Goal: Task Accomplishment & Management: Complete application form

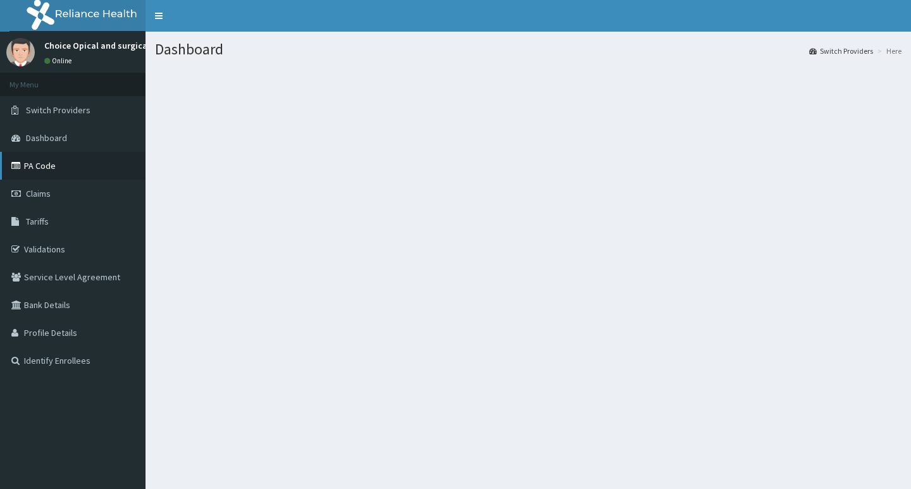
click at [50, 168] on link "PA Code" at bounding box center [72, 166] width 145 height 28
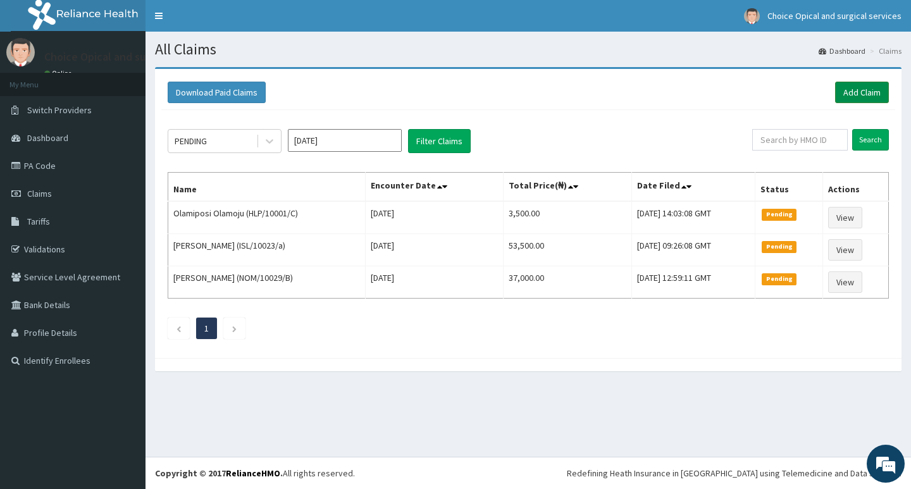
click at [853, 84] on link "Add Claim" at bounding box center [862, 93] width 54 height 22
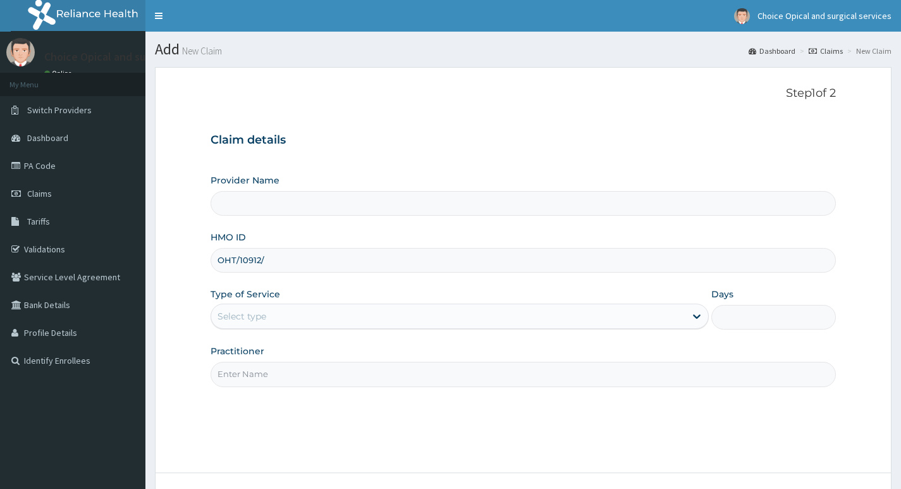
type input "OHT/10912/A"
type input "Choice Opticals and surgical services - ikeja"
type input "OHT/10912/A"
click at [286, 322] on div "Select type" at bounding box center [448, 316] width 474 height 20
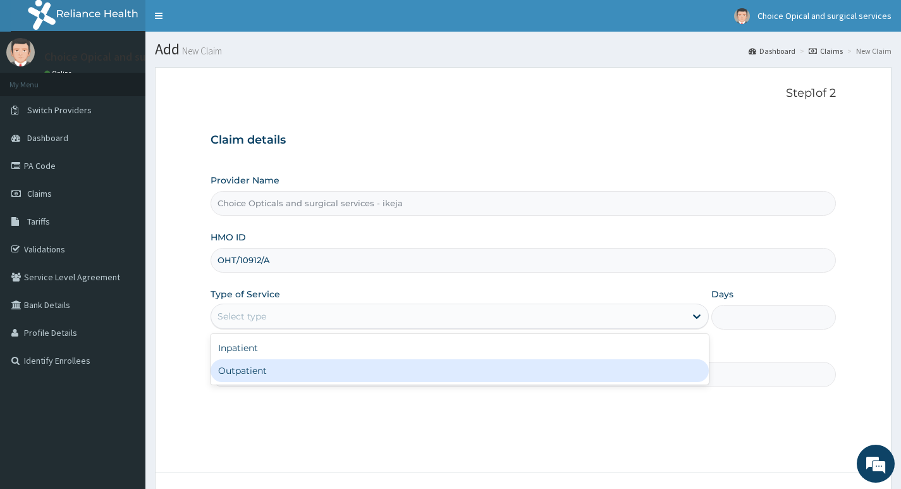
click at [262, 373] on div "Outpatient" at bounding box center [460, 370] width 498 height 23
type input "1"
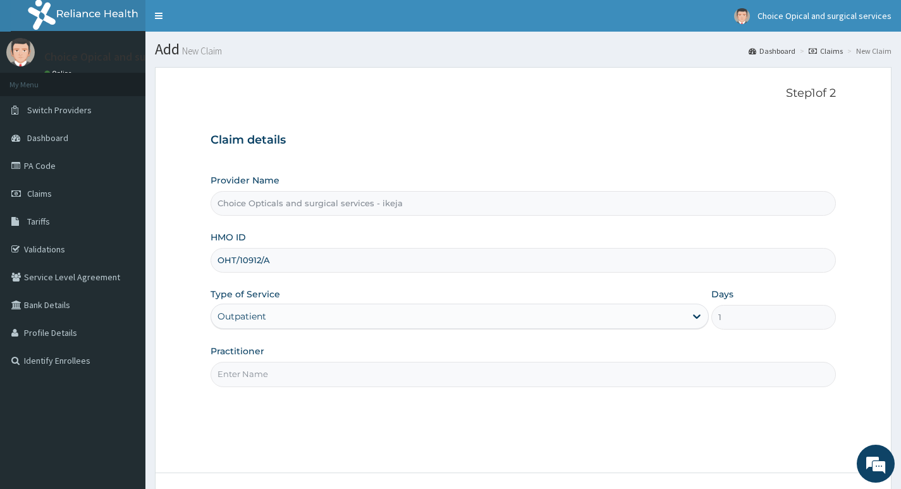
click at [284, 376] on input "Practitioner" at bounding box center [524, 374] width 626 height 25
type input "DR JUDITH"
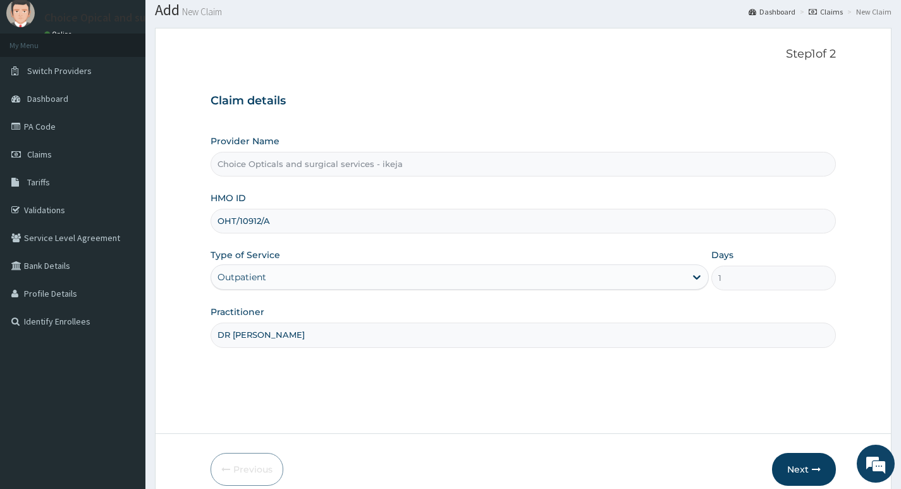
scroll to position [97, 0]
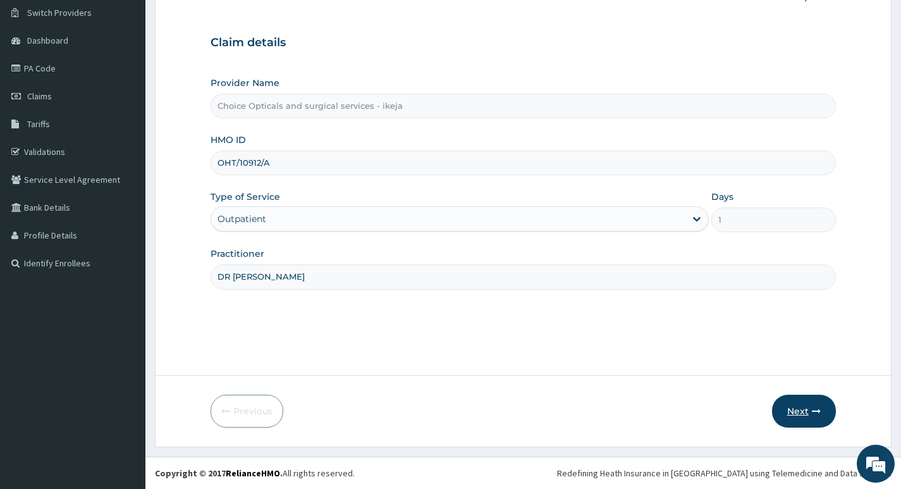
click at [807, 414] on button "Next" at bounding box center [804, 411] width 64 height 33
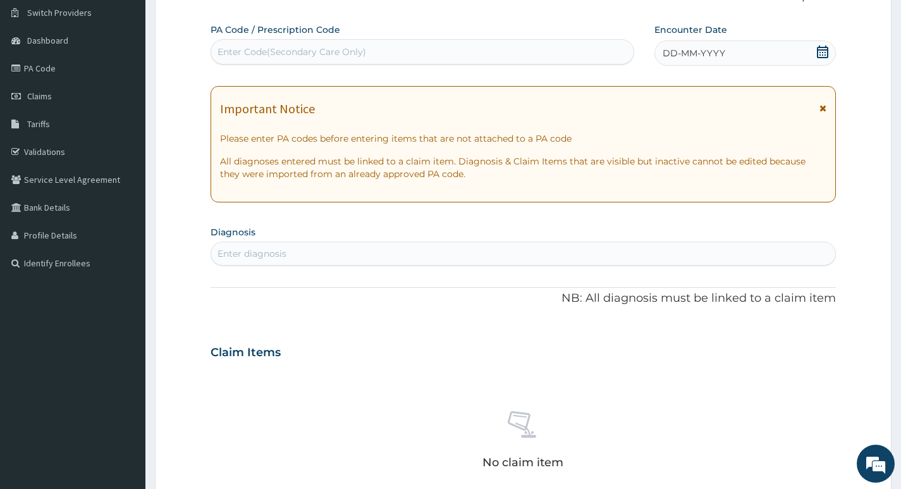
click at [319, 47] on div "Enter Code(Secondary Care Only)" at bounding box center [292, 52] width 149 height 13
paste input "PA/FE5409"
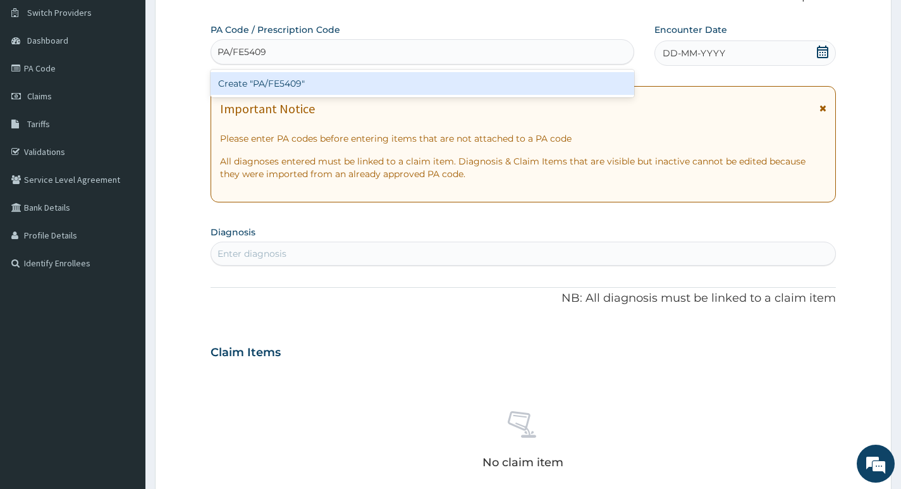
type input "PA/FE5409"
click at [281, 83] on div "Create "PA/FE5409"" at bounding box center [423, 83] width 424 height 23
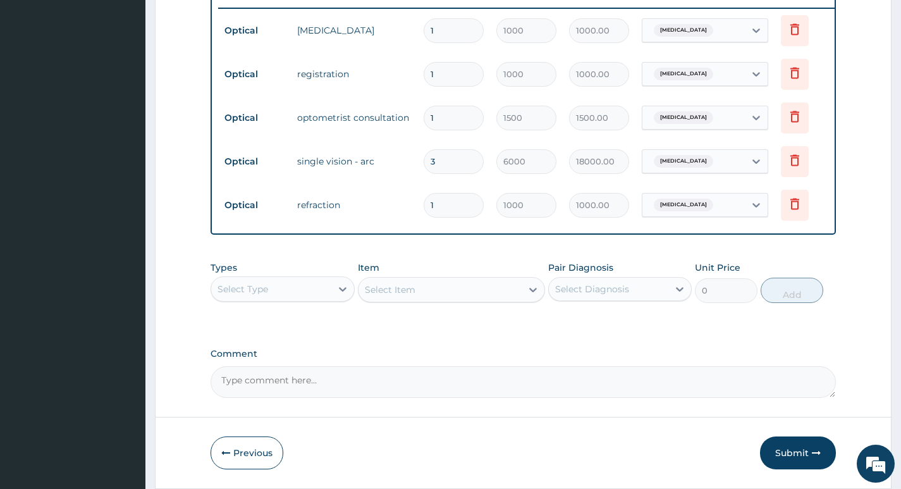
scroll to position [520, 0]
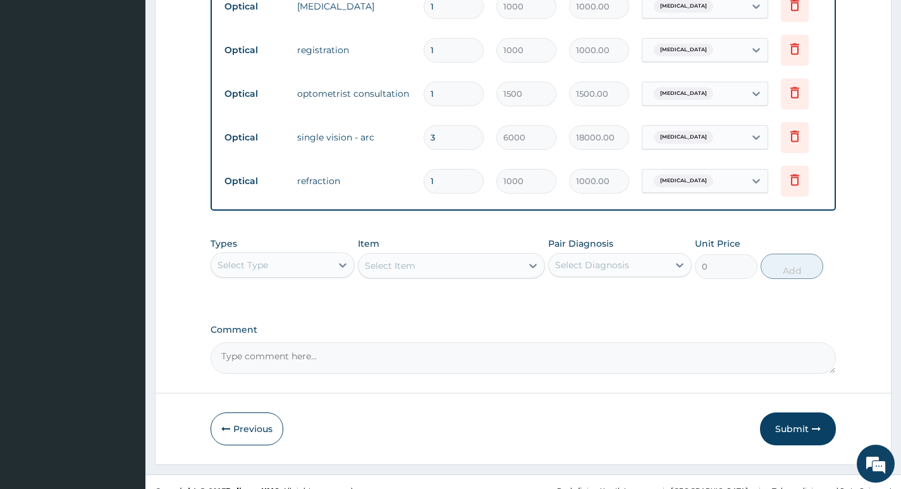
click at [437, 140] on input "3" at bounding box center [454, 137] width 60 height 25
type input "0.00"
type input "4"
type input "24000.00"
type input "0.00"
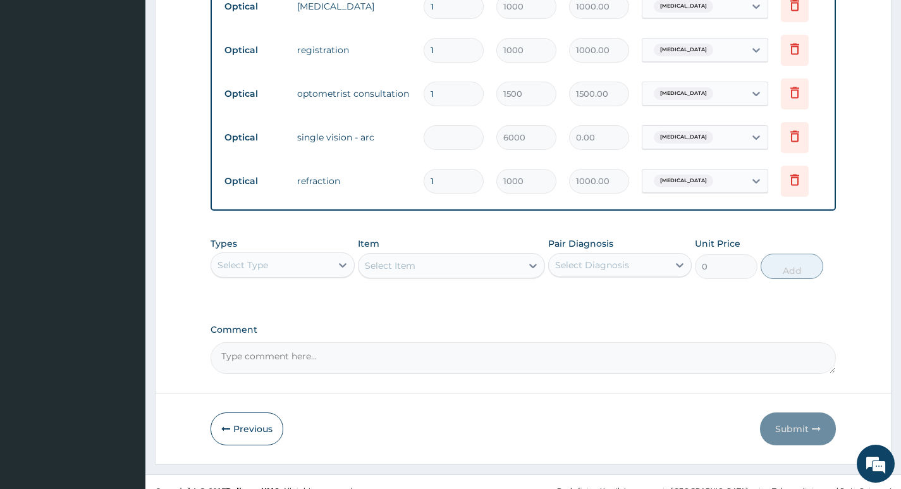
type input "5"
type input "30000.00"
type input "5"
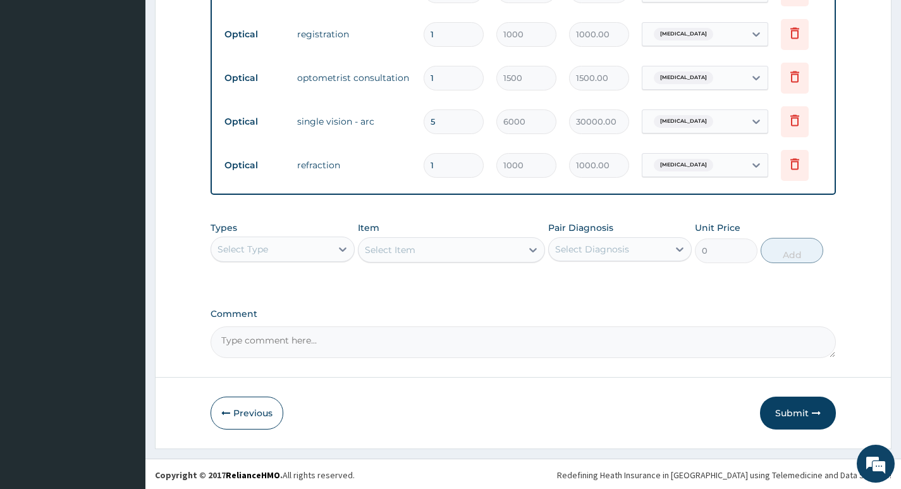
scroll to position [547, 0]
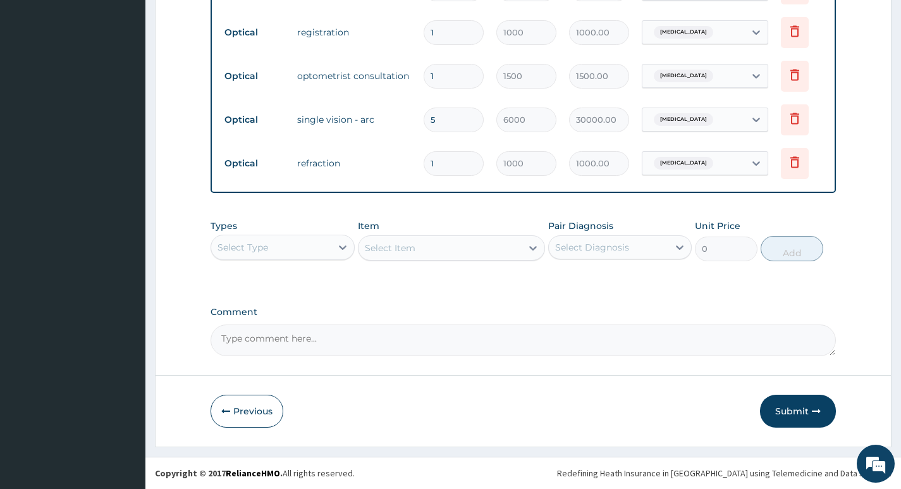
drag, startPoint x: 522, startPoint y: 300, endPoint x: 511, endPoint y: 331, distance: 33.0
click at [470, 353] on textarea "Comment" at bounding box center [524, 340] width 626 height 32
type textarea "LENS APPROVED AT 30,000"
click at [793, 407] on button "Submit" at bounding box center [798, 411] width 76 height 33
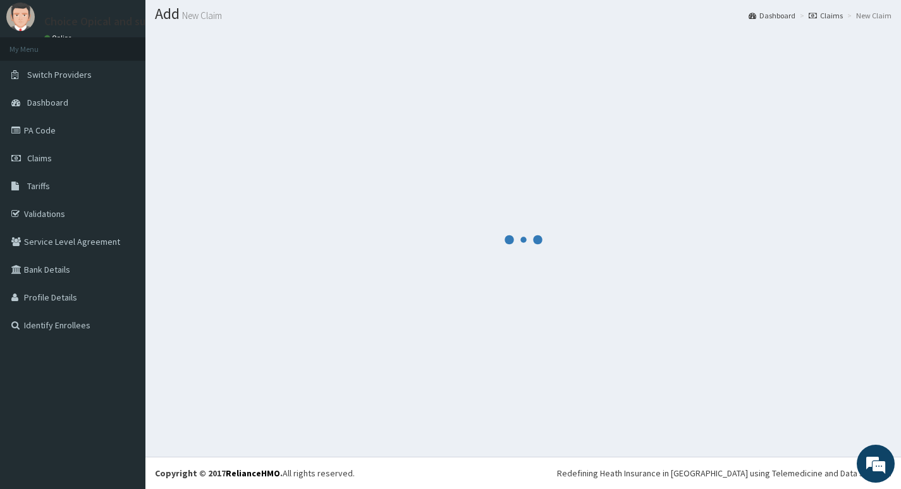
scroll to position [35, 0]
